Goal: Task Accomplishment & Management: Complete application form

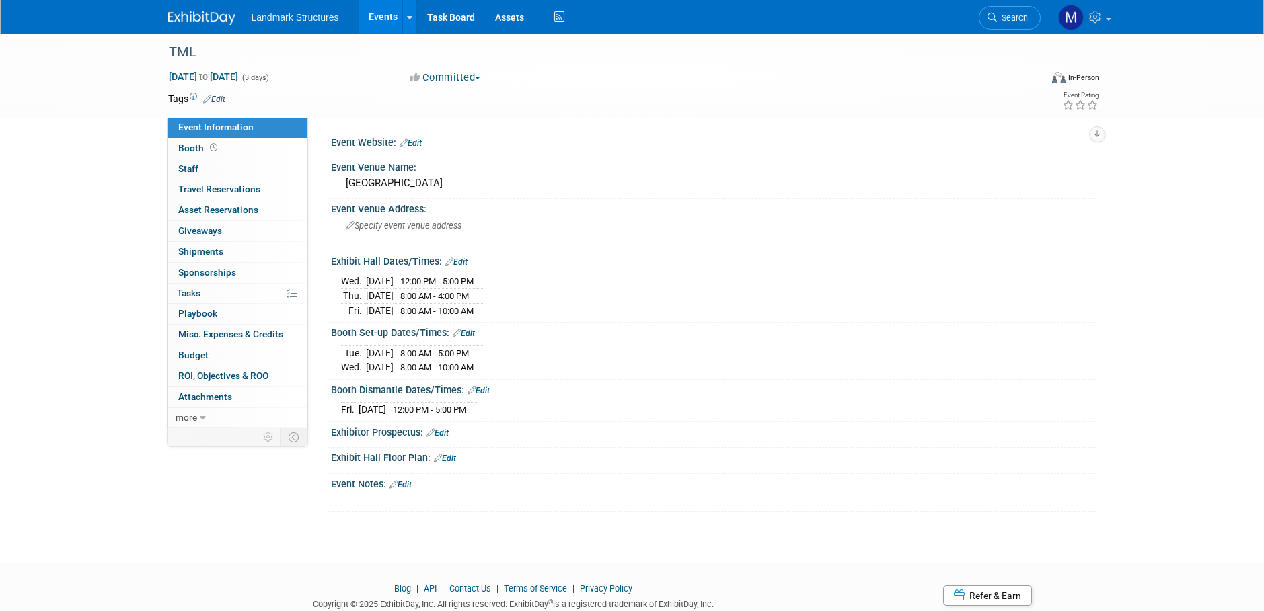
click at [210, 15] on img at bounding box center [201, 17] width 67 height 13
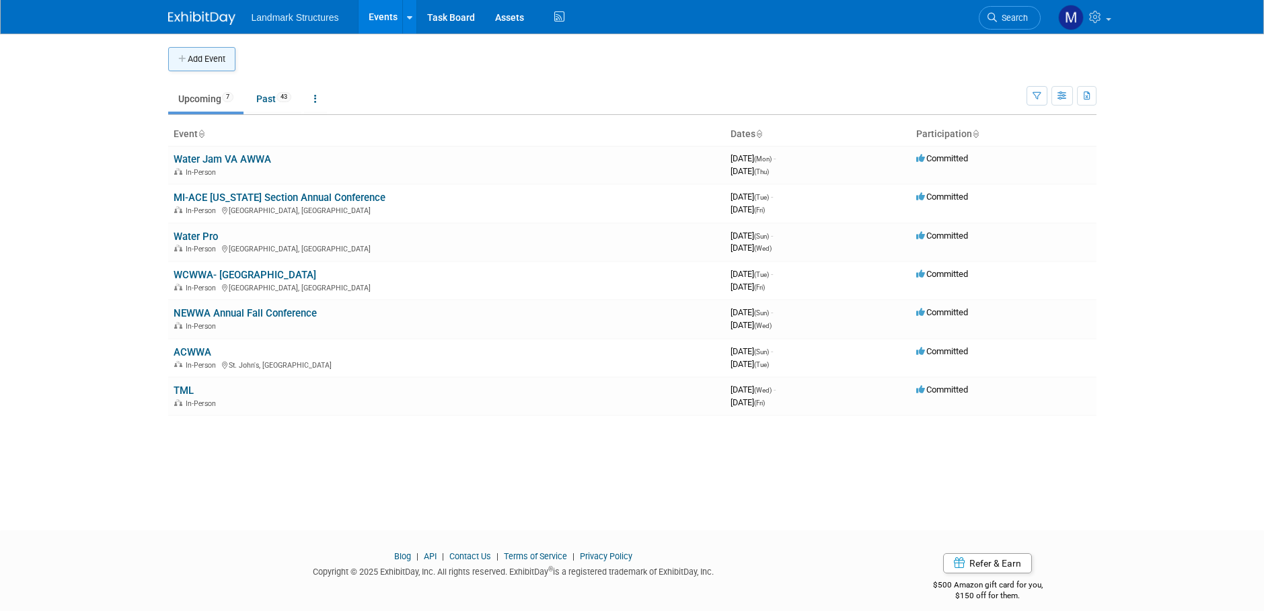
click at [215, 56] on button "Add Event" at bounding box center [201, 59] width 67 height 24
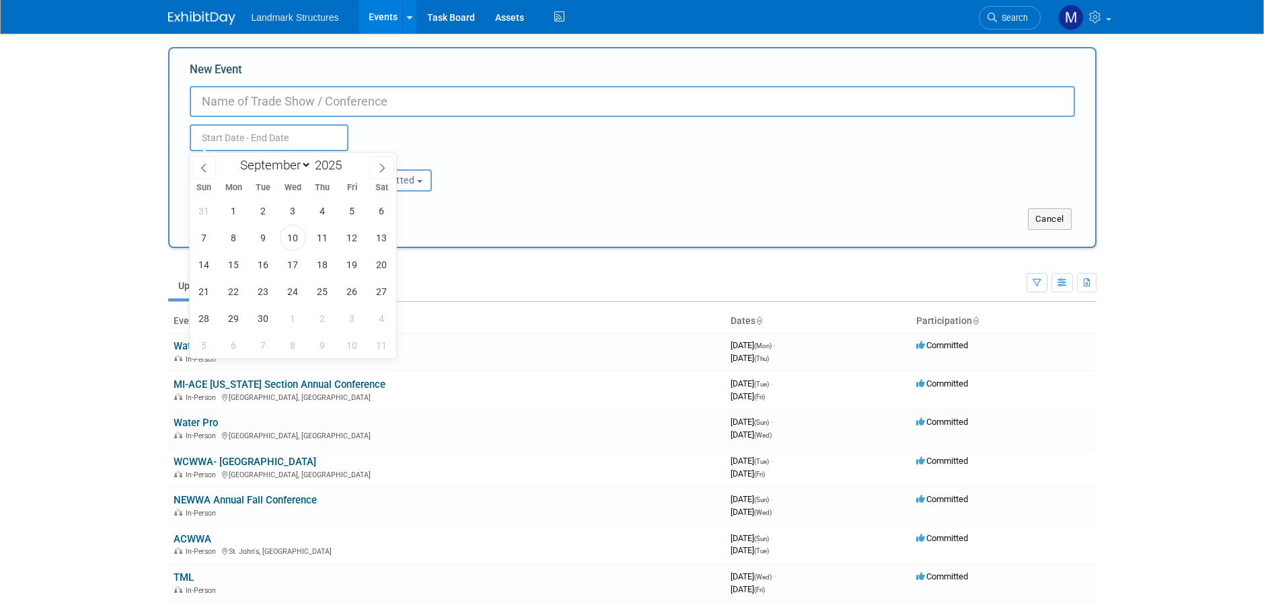
click at [237, 139] on input "text" at bounding box center [269, 137] width 159 height 27
click at [383, 168] on icon at bounding box center [381, 167] width 9 height 9
select select "9"
click at [283, 265] on span "15" at bounding box center [293, 264] width 26 height 26
click at [315, 270] on span "16" at bounding box center [322, 264] width 26 height 26
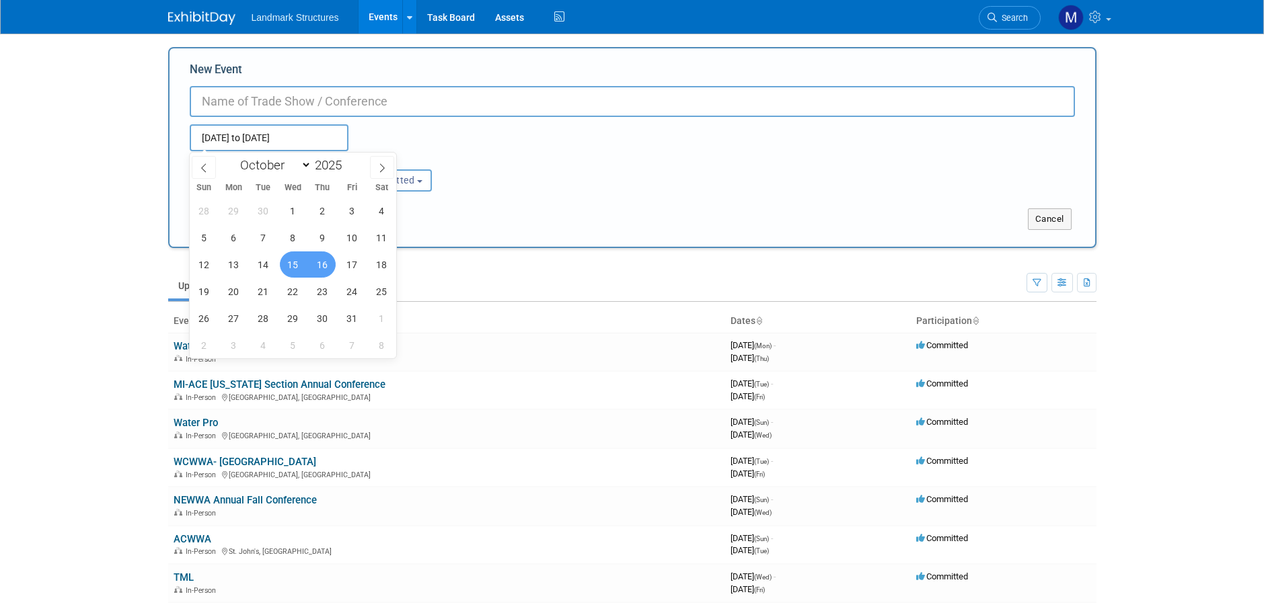
type input "Oct 15, 2025 to Oct 16, 2025"
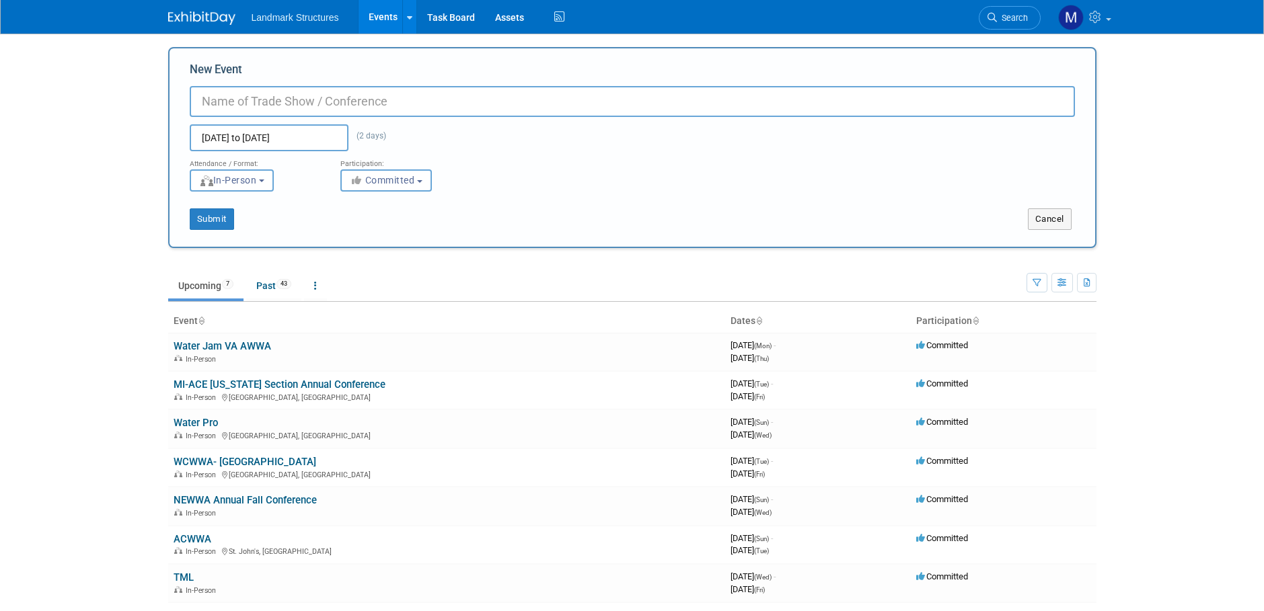
click at [241, 104] on input "New Event" at bounding box center [632, 101] width 885 height 31
type input "Eastern Ontario Waterworks Conference"
click at [214, 223] on button "Submit" at bounding box center [212, 219] width 44 height 22
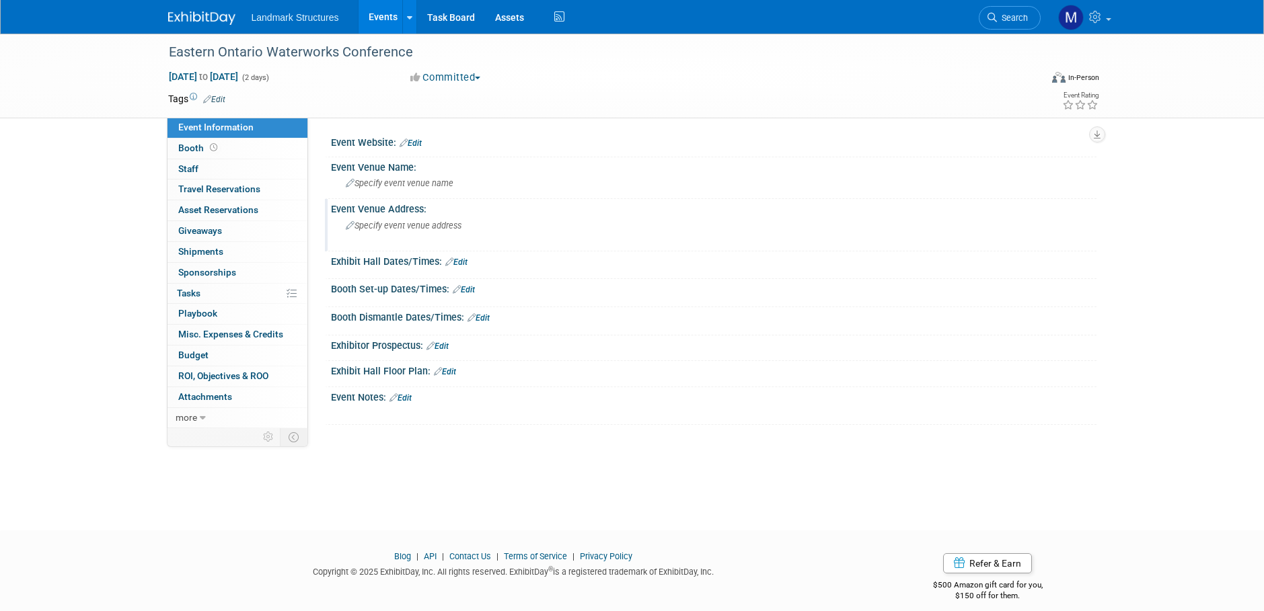
click at [379, 225] on span "Specify event venue address" at bounding box center [404, 226] width 116 height 10
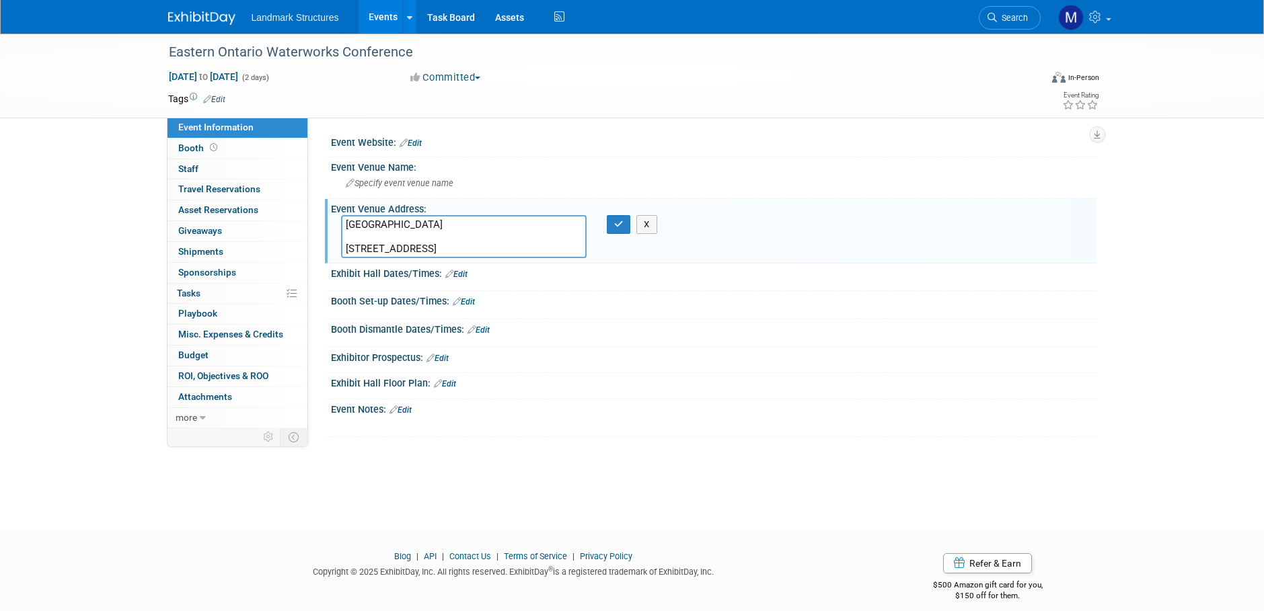
drag, startPoint x: 506, startPoint y: 221, endPoint x: 346, endPoint y: 222, distance: 160.0
click at [346, 222] on textarea "DEV Hotel and Conference Centre 1950 Montreal Rd." at bounding box center [463, 236] width 245 height 43
type textarea "1950 Montreal Rd."
click at [385, 173] on div "Specify event venue name" at bounding box center [713, 183] width 745 height 21
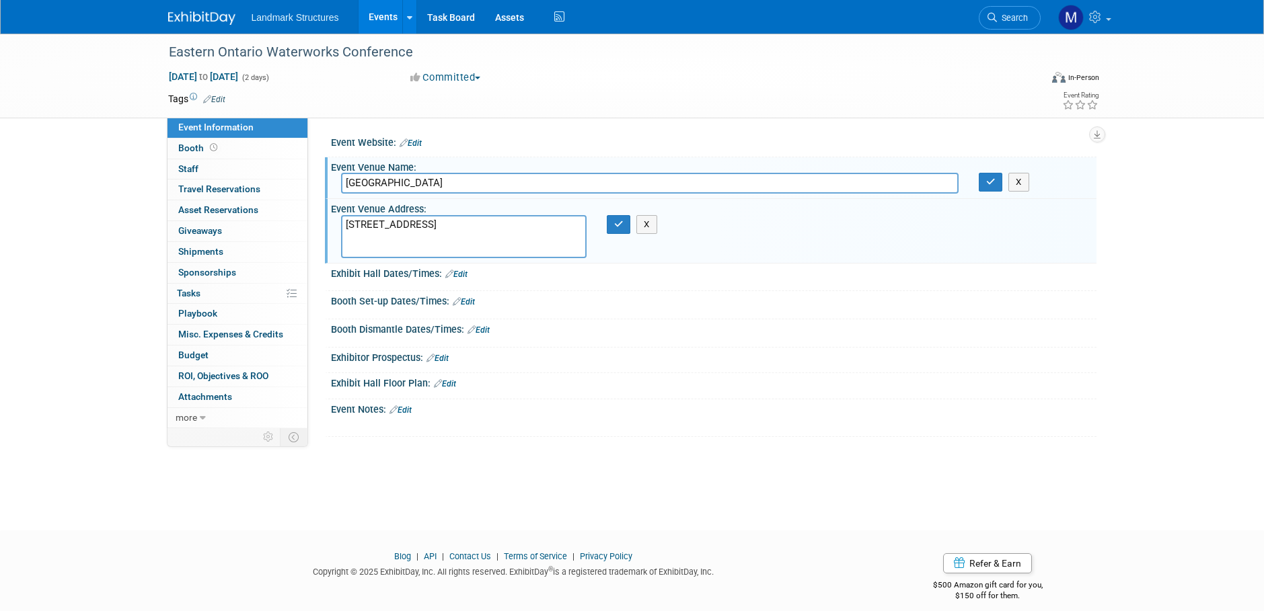
type input "DEV Hotel and Conference Centre"
click at [346, 243] on textarea "1950 Montreal Rd." at bounding box center [463, 236] width 245 height 43
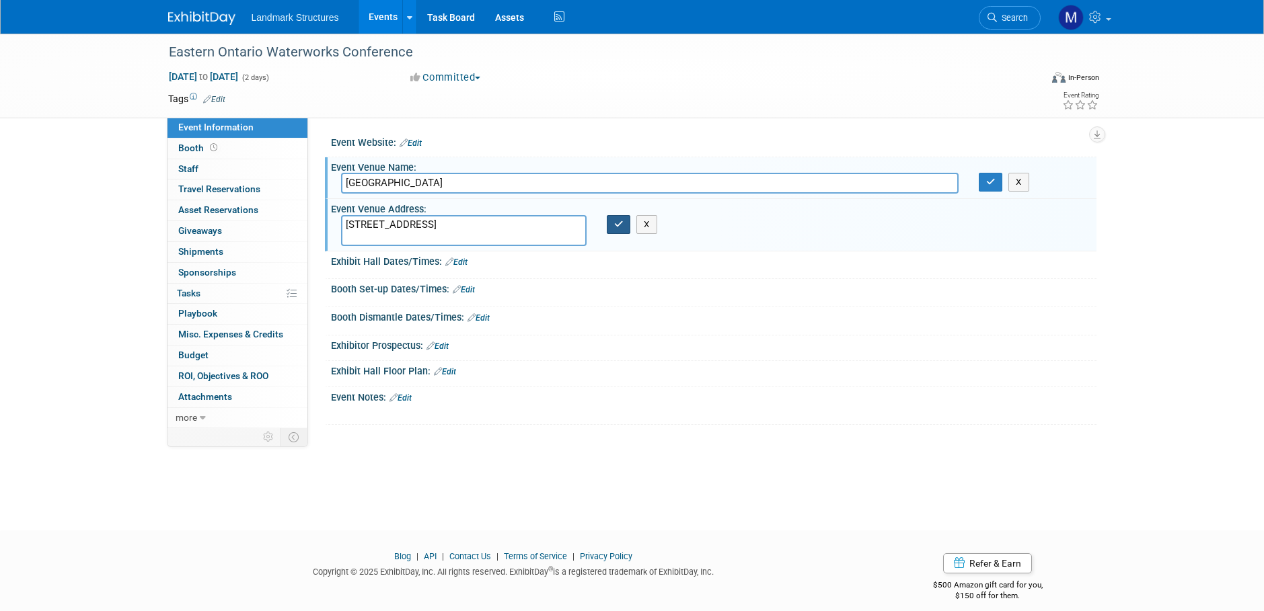
type textarea "1950 Montreal Rd."
click at [612, 229] on button "button" at bounding box center [619, 224] width 24 height 19
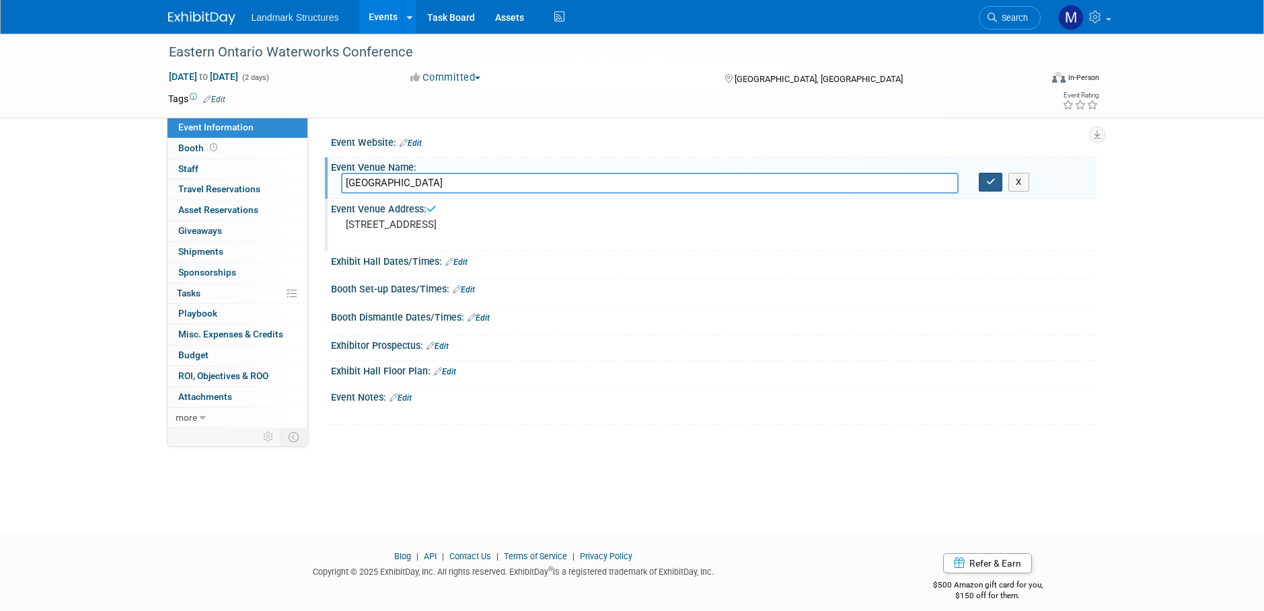
click at [989, 189] on button "button" at bounding box center [990, 182] width 24 height 19
